Goal: Task Accomplishment & Management: Use online tool/utility

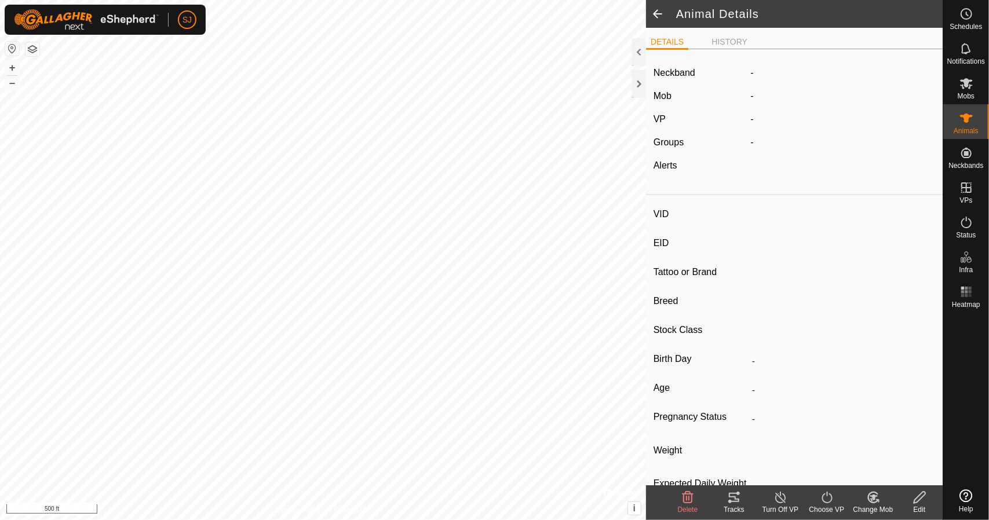
type input "588"
type input "-"
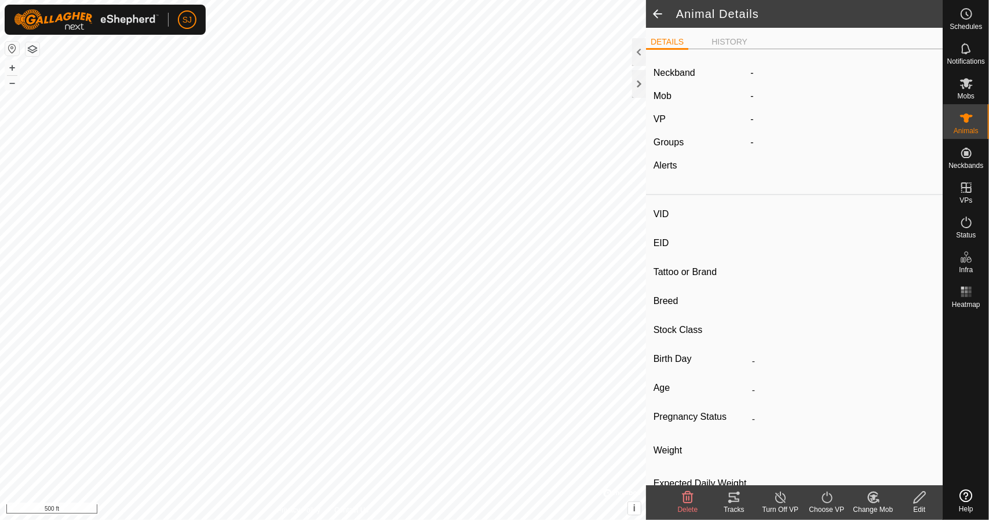
type input "0 kg"
type input "-"
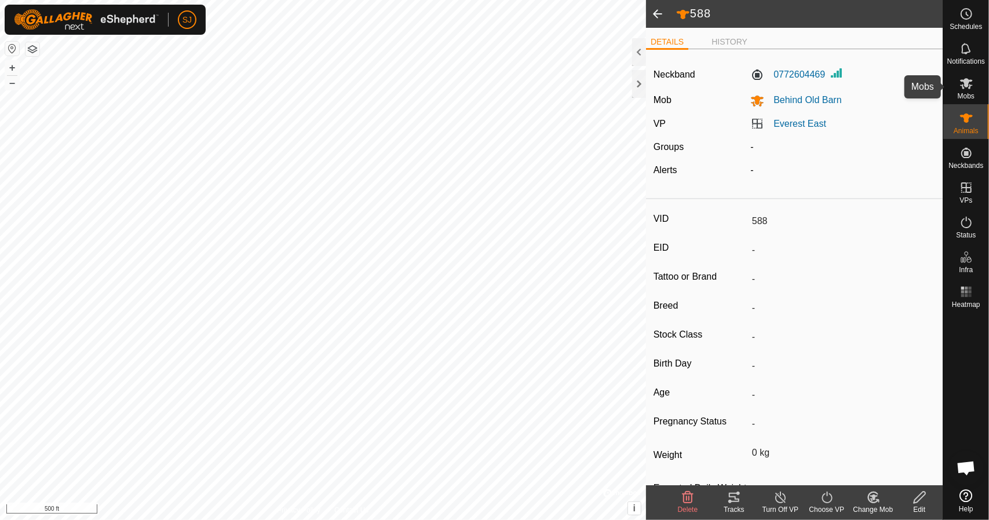
click at [960, 97] on span "Mobs" at bounding box center [966, 96] width 17 height 7
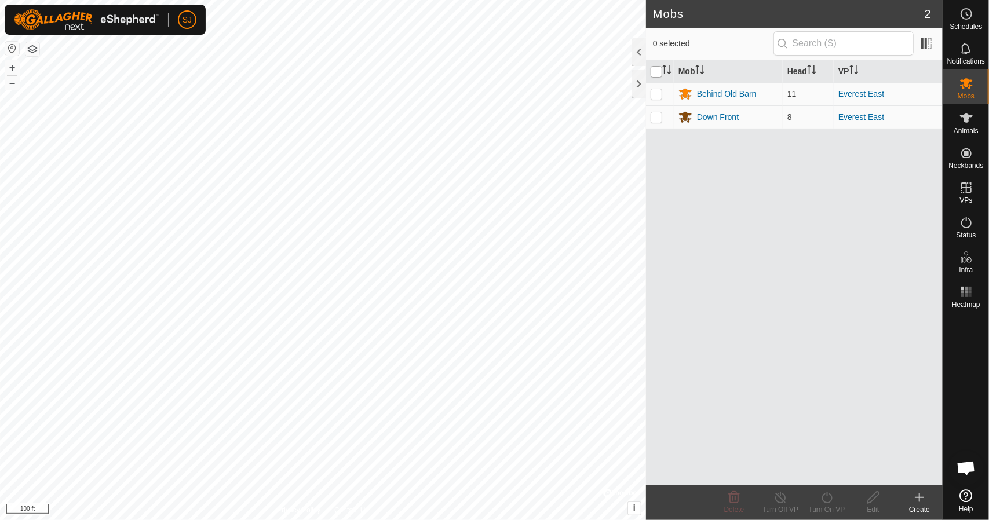
click at [654, 69] on input "checkbox" at bounding box center [657, 72] width 12 height 12
checkbox input "true"
click at [832, 498] on icon at bounding box center [827, 498] width 10 height 12
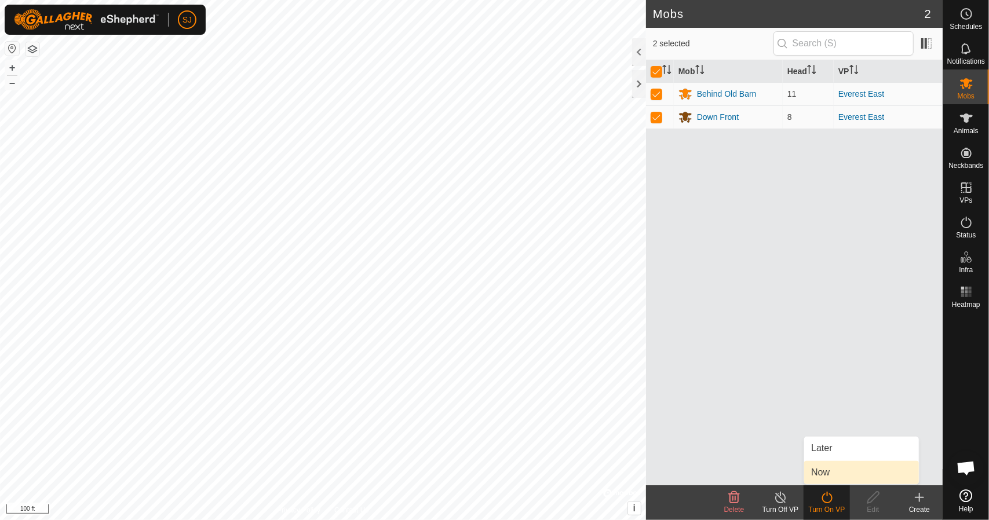
click at [830, 475] on link "Now" at bounding box center [861, 472] width 115 height 23
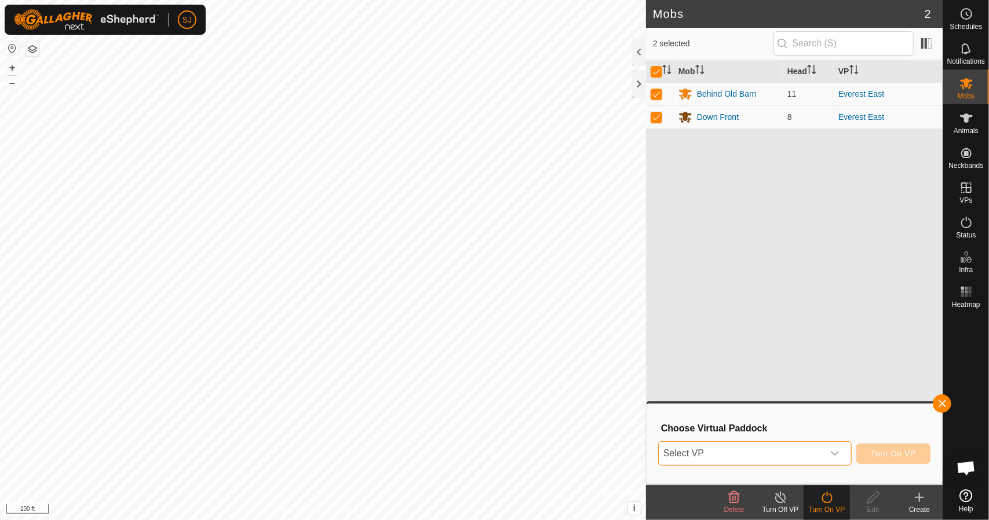
click at [795, 452] on span "Select VP" at bounding box center [741, 453] width 165 height 23
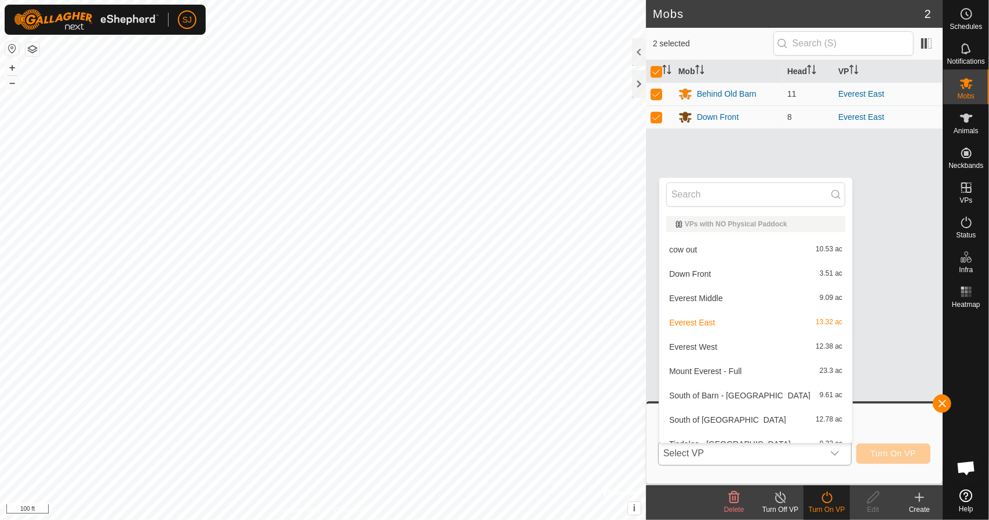
scroll to position [13, 0]
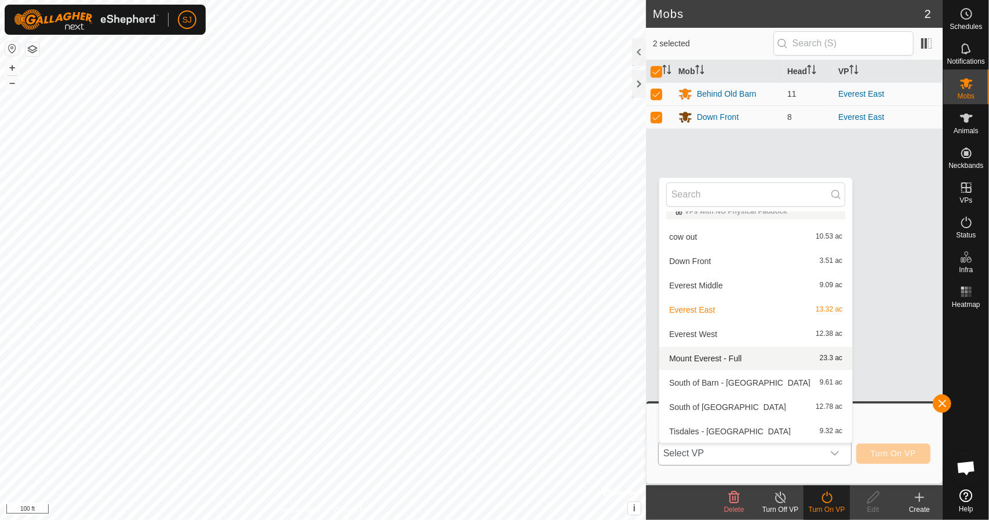
click at [724, 357] on li "Mount Everest - Full 23.3 ac" at bounding box center [756, 358] width 193 height 23
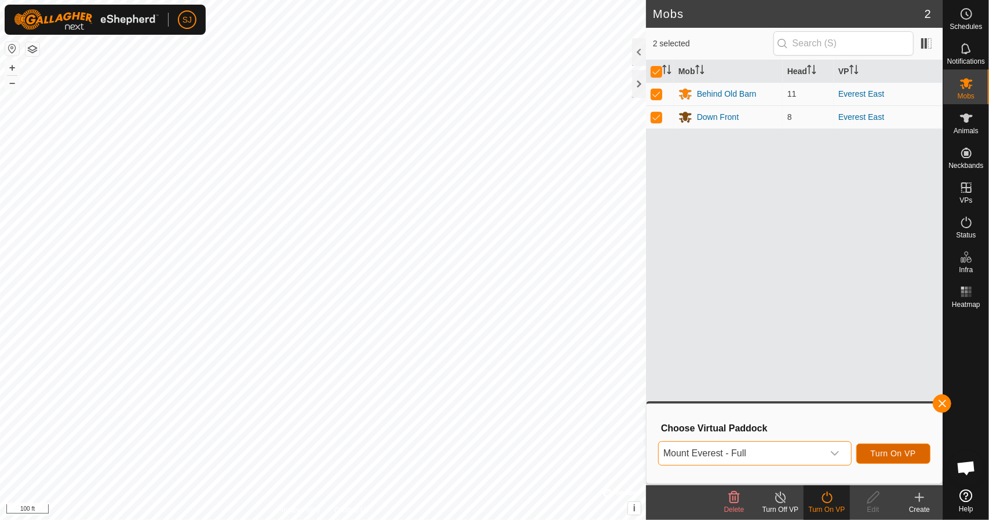
click at [894, 456] on span "Turn On VP" at bounding box center [893, 453] width 45 height 9
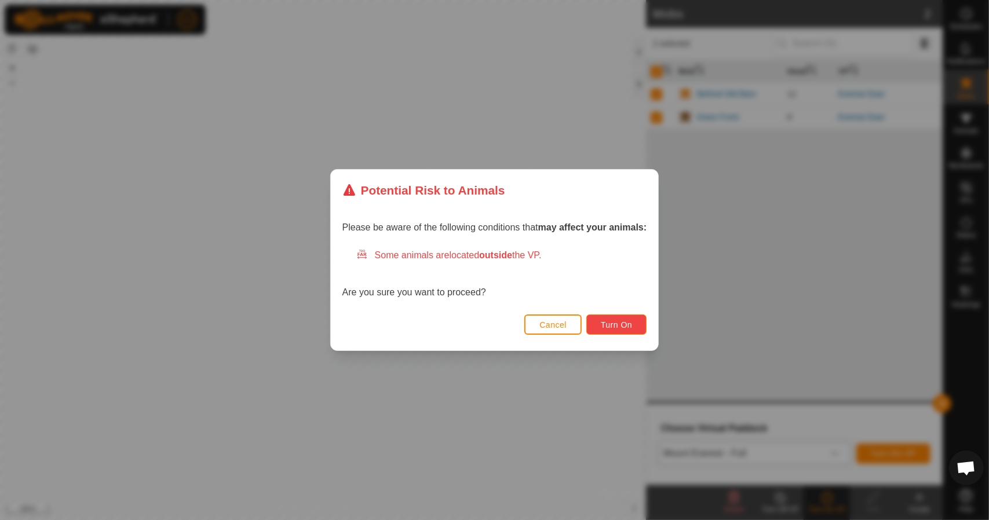
click at [626, 330] on button "Turn On" at bounding box center [617, 325] width 60 height 20
